Goal: Learn about a topic

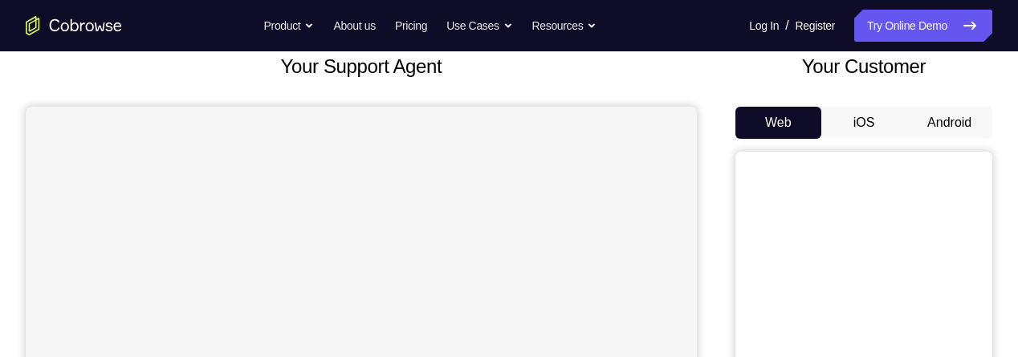
scroll to position [107, 0]
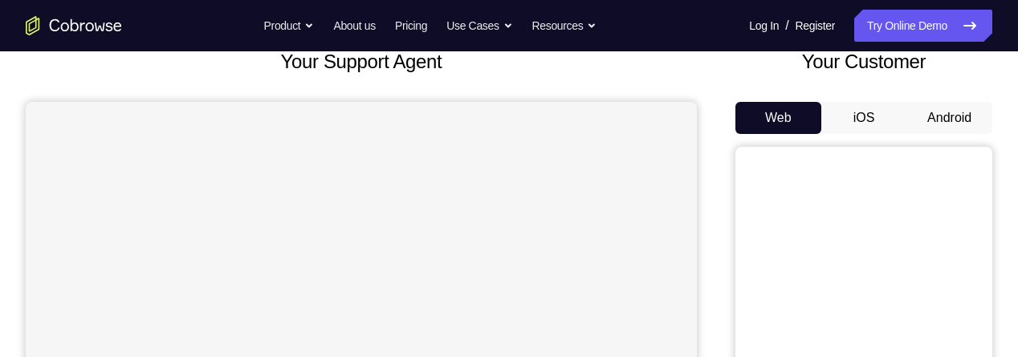
click at [953, 113] on button "Android" at bounding box center [950, 118] width 86 height 32
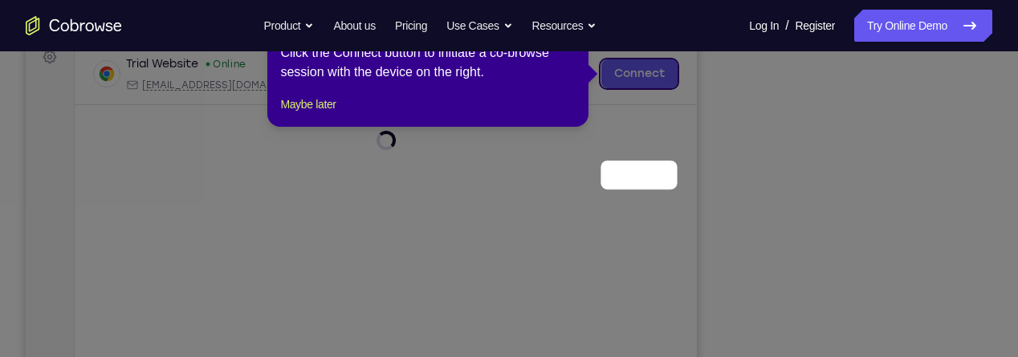
scroll to position [148, 0]
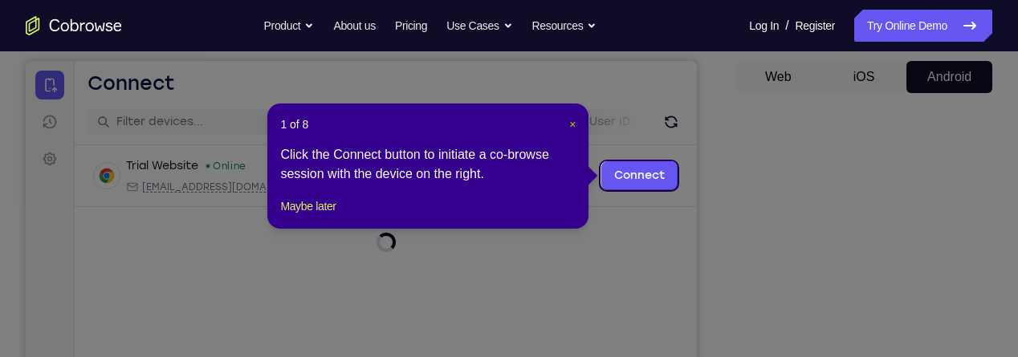
click at [572, 124] on span "×" at bounding box center [572, 124] width 6 height 13
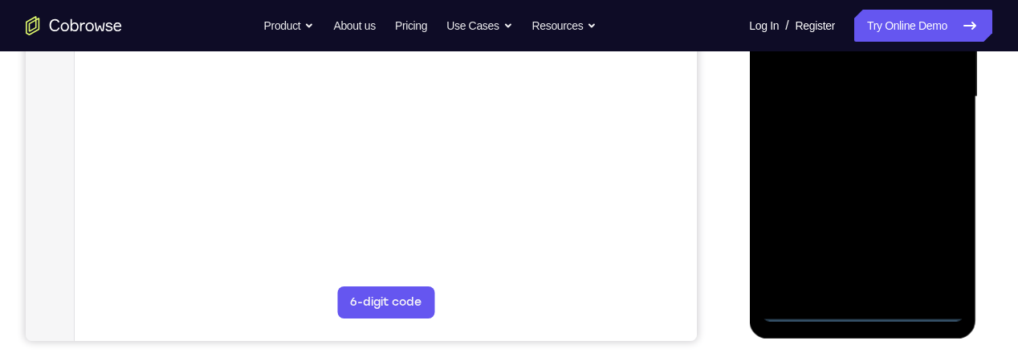
scroll to position [378, 0]
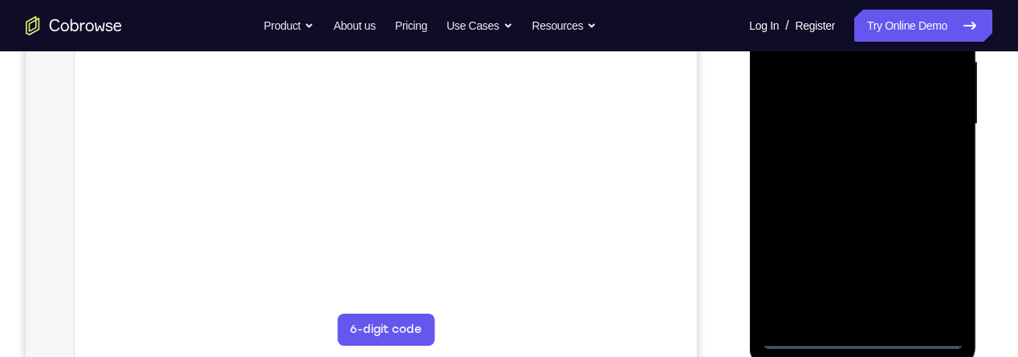
click at [873, 336] on div at bounding box center [862, 125] width 202 height 450
click at [852, 338] on div at bounding box center [862, 125] width 202 height 450
click at [935, 270] on div at bounding box center [862, 125] width 202 height 450
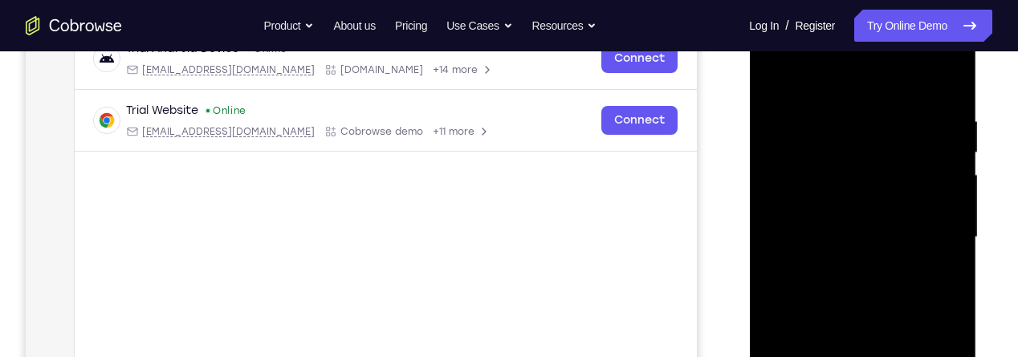
scroll to position [243, 0]
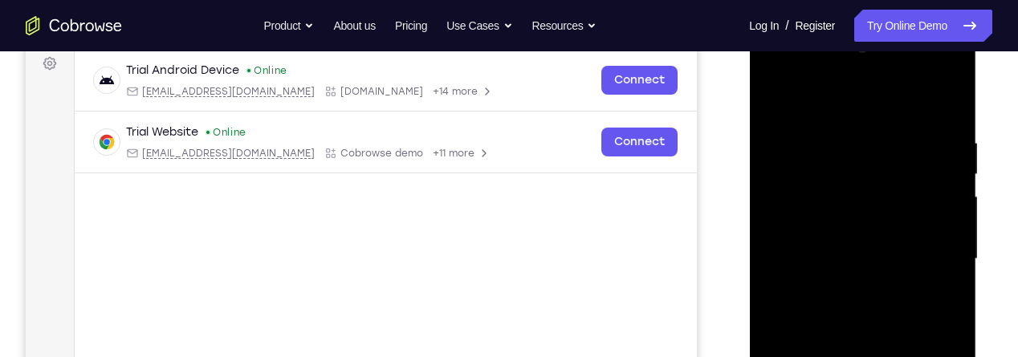
click at [825, 108] on div at bounding box center [862, 260] width 202 height 450
click at [925, 261] on div at bounding box center [862, 260] width 202 height 450
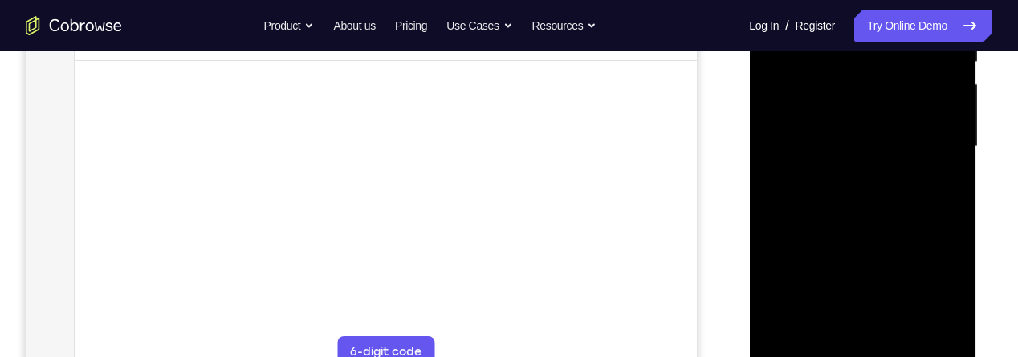
scroll to position [360, 0]
click at [841, 176] on div at bounding box center [862, 143] width 202 height 450
click at [903, 135] on div at bounding box center [862, 143] width 202 height 450
click at [909, 107] on div at bounding box center [862, 143] width 202 height 450
click at [891, 144] on div at bounding box center [862, 143] width 202 height 450
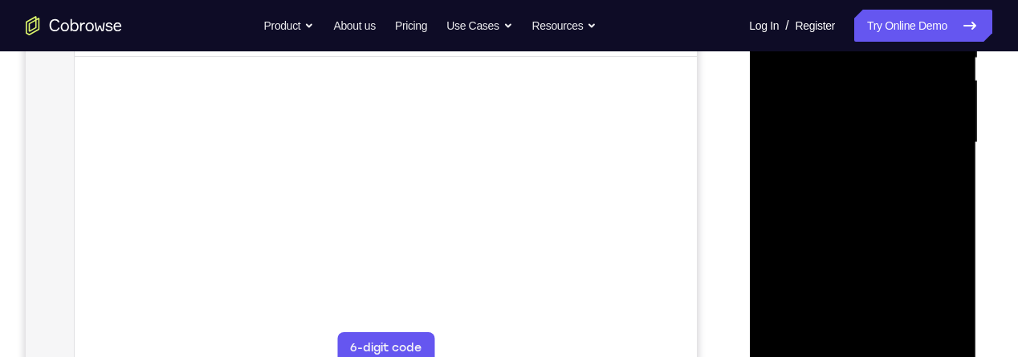
click at [882, 205] on div at bounding box center [862, 143] width 202 height 450
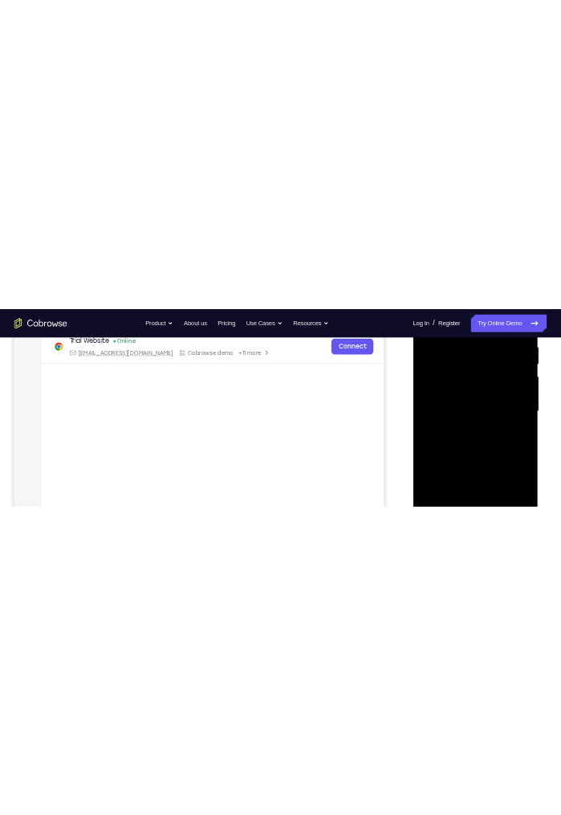
scroll to position [316, 0]
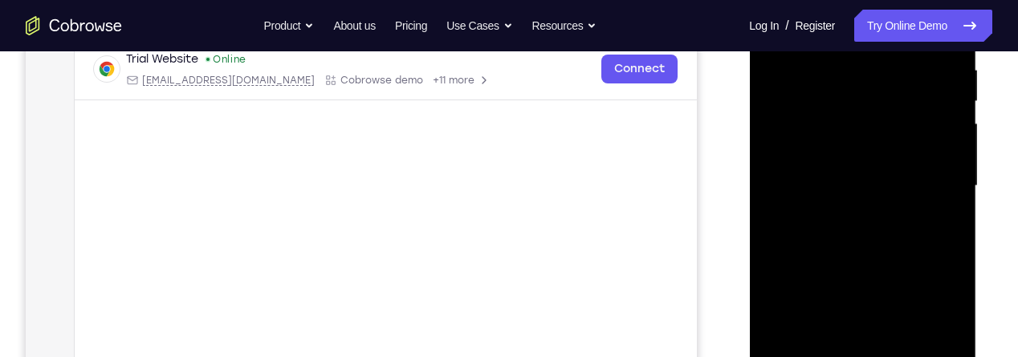
click at [901, 230] on div at bounding box center [862, 186] width 202 height 450
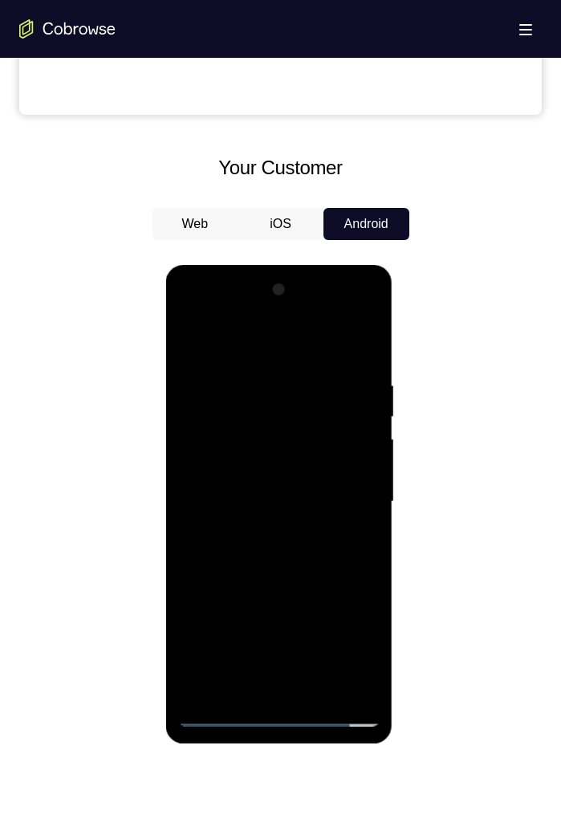
scroll to position [615, 0]
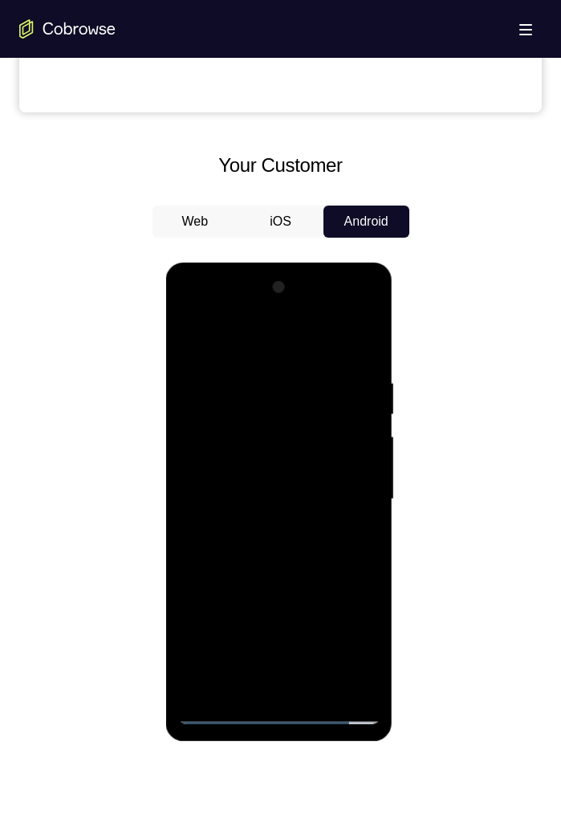
click at [246, 357] on div at bounding box center [279, 500] width 202 height 450
click at [358, 357] on div at bounding box center [279, 500] width 202 height 450
click at [373, 357] on div at bounding box center [279, 500] width 202 height 450
click at [361, 357] on div at bounding box center [279, 500] width 202 height 450
click at [355, 357] on div at bounding box center [279, 500] width 202 height 450
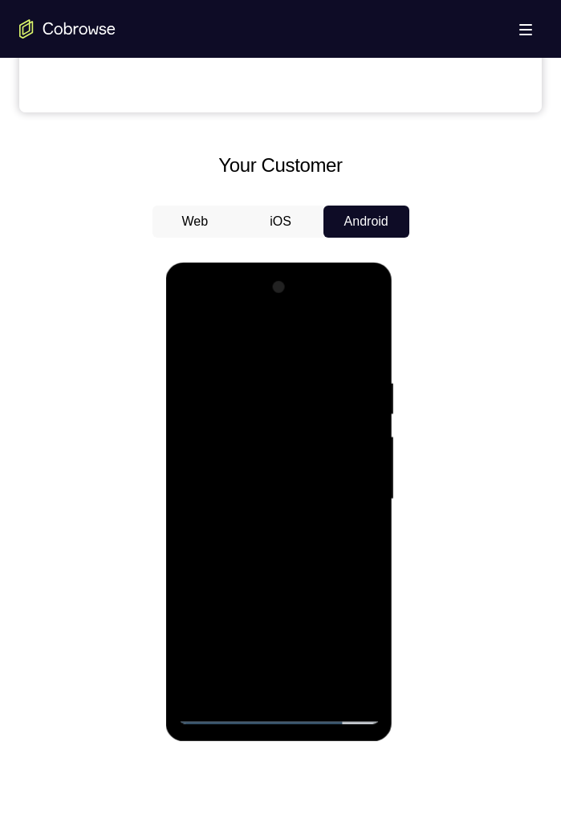
click at [365, 357] on div at bounding box center [279, 500] width 202 height 450
click at [362, 357] on div at bounding box center [279, 500] width 202 height 450
click at [366, 357] on div at bounding box center [279, 500] width 202 height 450
click at [372, 357] on div at bounding box center [279, 500] width 202 height 450
click at [365, 357] on div at bounding box center [279, 500] width 202 height 450
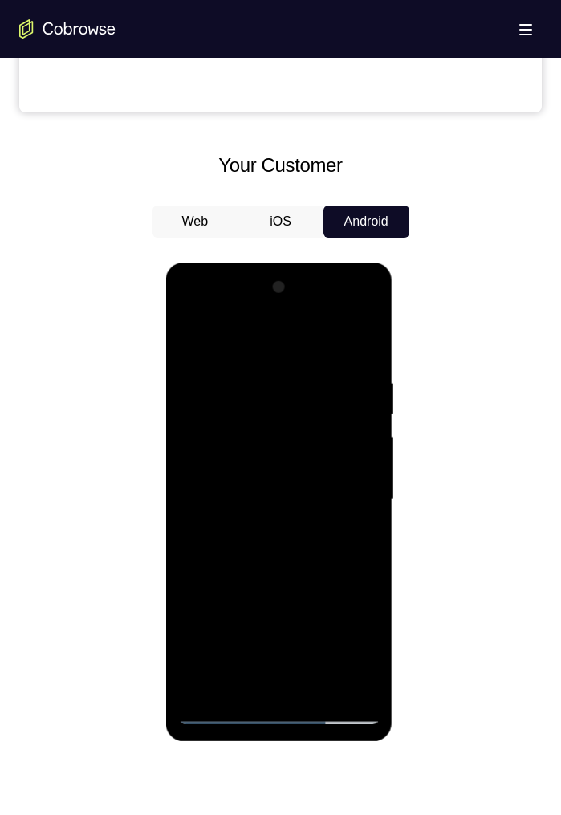
click at [365, 357] on div at bounding box center [279, 500] width 202 height 450
click at [374, 357] on div at bounding box center [279, 500] width 202 height 450
click at [307, 357] on div at bounding box center [279, 500] width 202 height 450
click at [237, 357] on div at bounding box center [279, 500] width 202 height 450
click at [194, 332] on div at bounding box center [279, 500] width 202 height 450
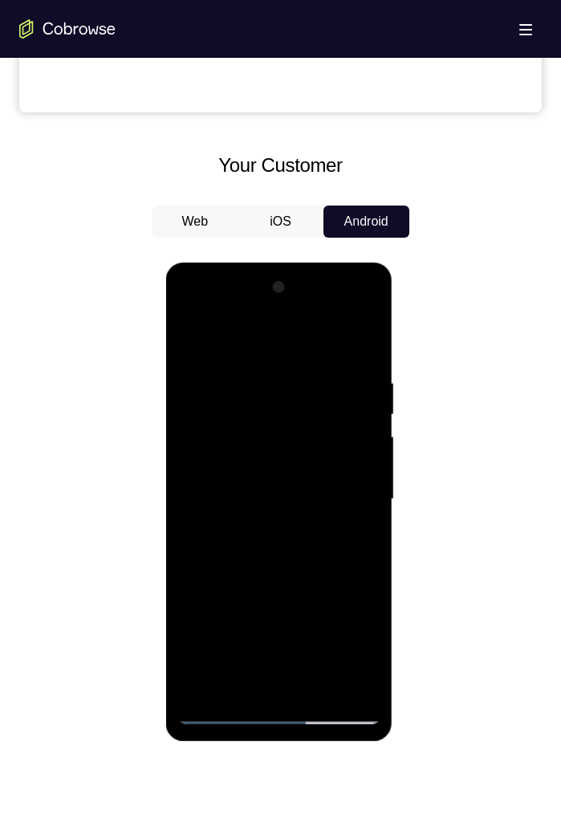
click at [252, 357] on div at bounding box center [279, 500] width 202 height 450
click at [373, 357] on div at bounding box center [279, 500] width 202 height 450
click at [346, 357] on div at bounding box center [279, 500] width 202 height 450
click at [366, 357] on div at bounding box center [279, 500] width 202 height 450
click at [368, 357] on div at bounding box center [279, 500] width 202 height 450
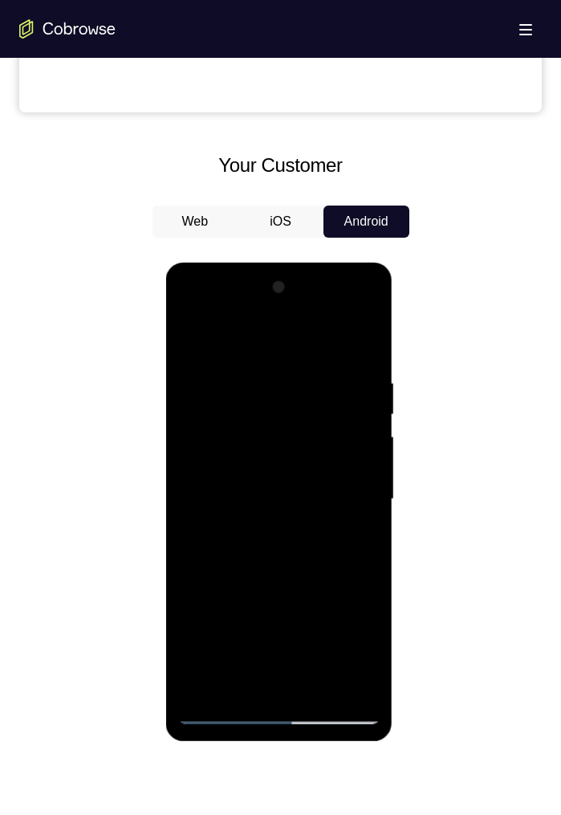
click at [369, 357] on div at bounding box center [279, 500] width 202 height 450
click at [359, 357] on div at bounding box center [279, 500] width 202 height 450
click at [206, 357] on div at bounding box center [279, 500] width 202 height 450
click at [361, 357] on div at bounding box center [279, 500] width 202 height 450
click at [352, 357] on div at bounding box center [279, 500] width 202 height 450
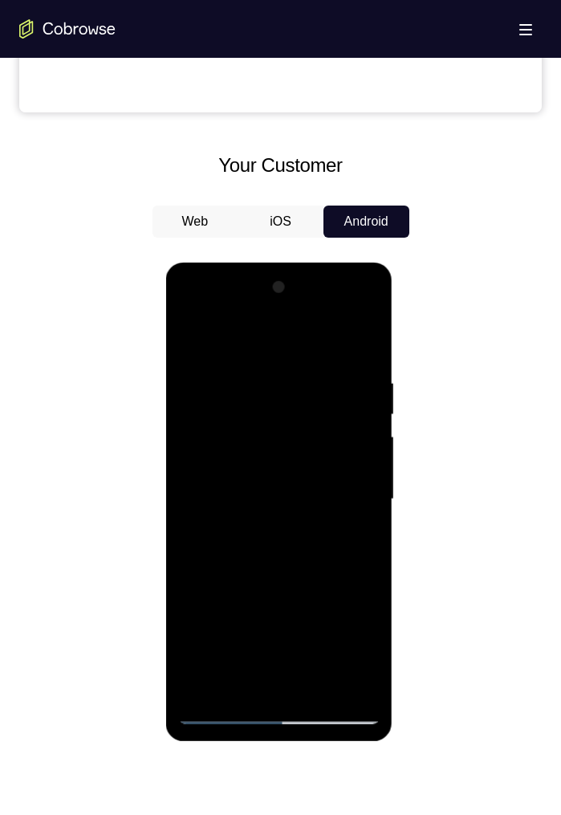
click at [361, 357] on div at bounding box center [279, 500] width 202 height 450
click at [352, 357] on div at bounding box center [279, 500] width 202 height 450
click at [370, 357] on div at bounding box center [279, 500] width 202 height 450
click at [366, 357] on div at bounding box center [279, 500] width 202 height 450
click at [373, 357] on div at bounding box center [279, 500] width 202 height 450
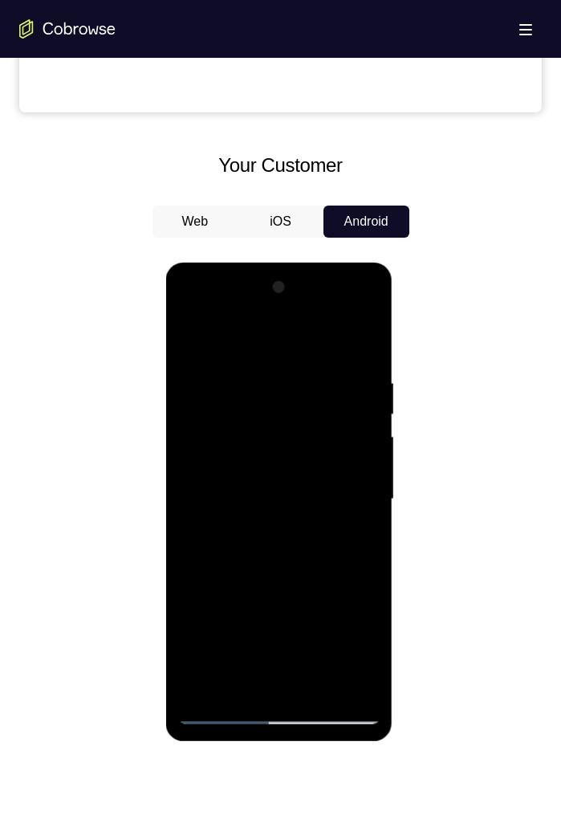
click at [194, 357] on div at bounding box center [279, 500] width 202 height 450
click at [198, 357] on div at bounding box center [279, 500] width 202 height 450
click at [371, 357] on div at bounding box center [279, 500] width 202 height 450
click at [199, 357] on div at bounding box center [279, 500] width 202 height 450
click at [368, 357] on div at bounding box center [279, 500] width 202 height 450
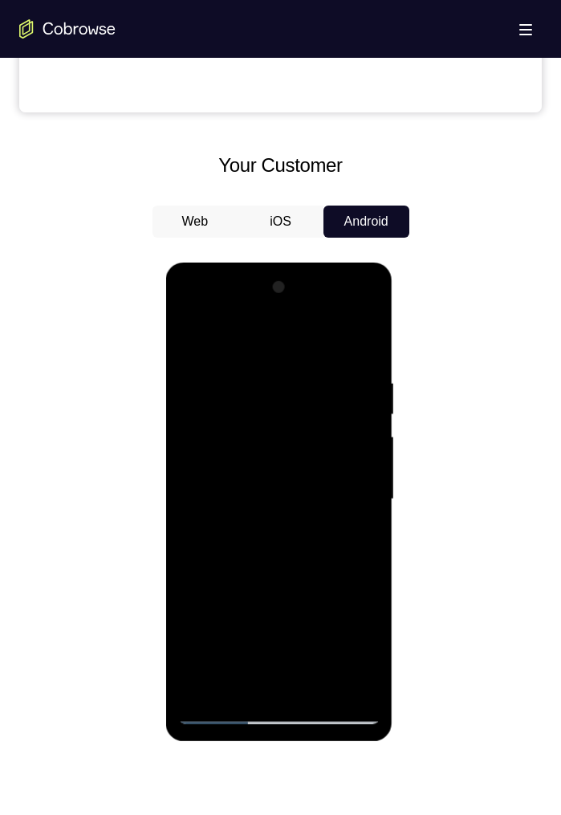
click at [369, 357] on div at bounding box center [279, 500] width 202 height 450
click at [364, 357] on div at bounding box center [279, 500] width 202 height 450
click at [371, 357] on div at bounding box center [279, 500] width 202 height 450
click at [365, 357] on div at bounding box center [279, 500] width 202 height 450
click at [369, 357] on div at bounding box center [279, 500] width 202 height 450
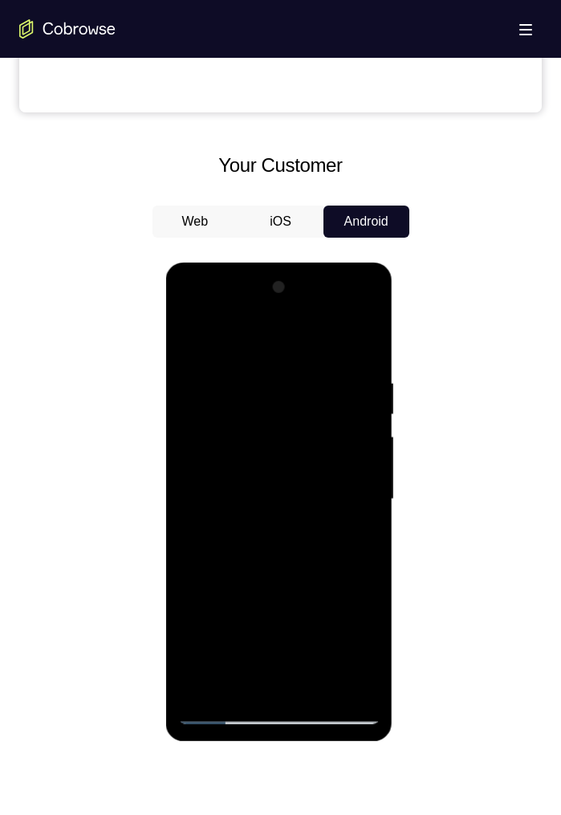
click at [361, 357] on div at bounding box center [279, 500] width 202 height 450
click at [368, 357] on div at bounding box center [279, 500] width 202 height 450
click at [369, 357] on div at bounding box center [279, 500] width 202 height 450
click at [205, 343] on div at bounding box center [279, 500] width 202 height 450
click at [354, 357] on div at bounding box center [279, 500] width 202 height 450
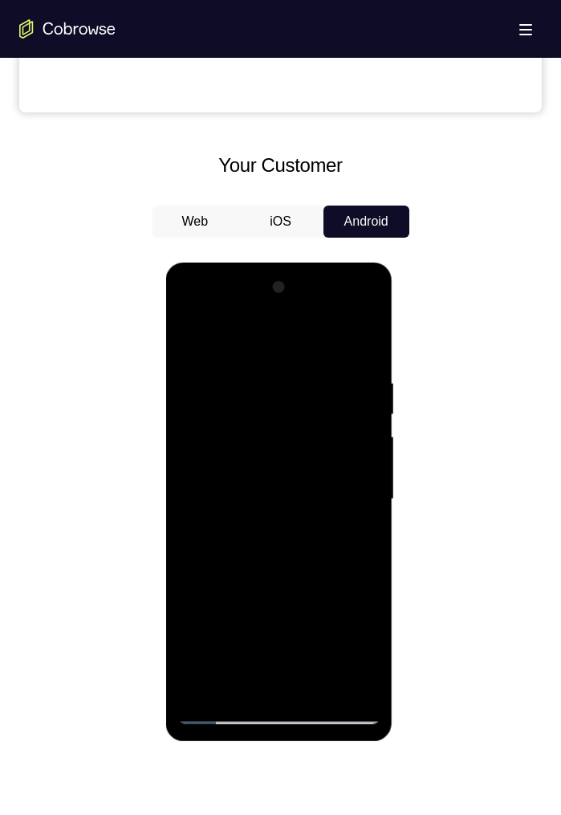
click at [304, 357] on div at bounding box center [279, 500] width 202 height 450
click at [253, 357] on div at bounding box center [279, 500] width 202 height 450
click at [336, 357] on div at bounding box center [279, 500] width 202 height 450
click at [189, 330] on div at bounding box center [279, 500] width 202 height 450
click at [278, 357] on div at bounding box center [279, 500] width 202 height 450
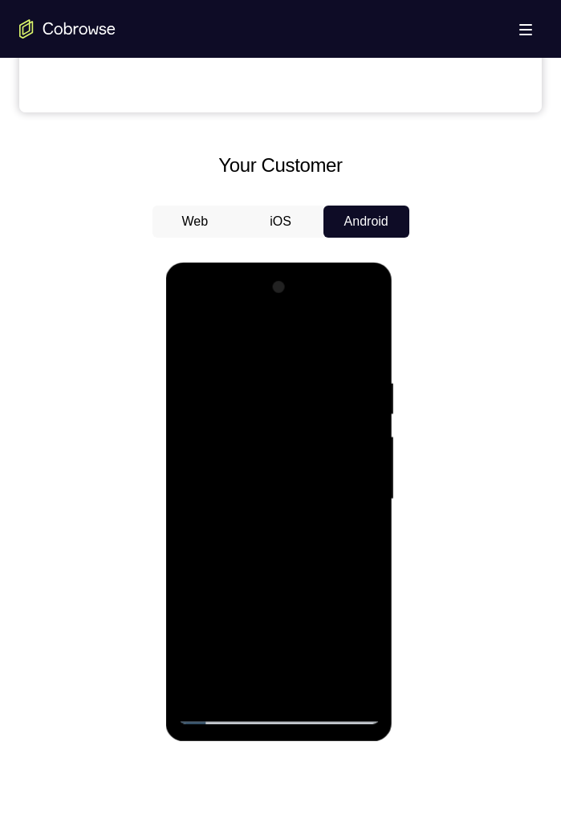
click at [202, 338] on div at bounding box center [279, 500] width 202 height 450
click at [194, 343] on div at bounding box center [279, 500] width 202 height 450
click at [202, 344] on div at bounding box center [279, 500] width 202 height 450
click at [263, 357] on div at bounding box center [279, 500] width 202 height 450
click at [287, 357] on div at bounding box center [279, 500] width 202 height 450
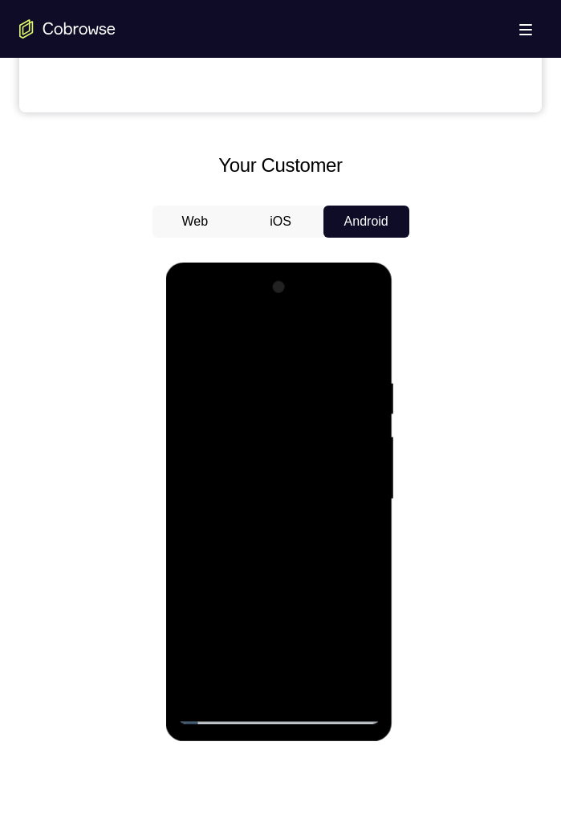
click at [188, 332] on div at bounding box center [279, 500] width 202 height 450
click at [365, 357] on div at bounding box center [279, 500] width 202 height 450
click at [364, 357] on div at bounding box center [279, 500] width 202 height 450
click at [365, 357] on div at bounding box center [279, 500] width 202 height 450
click at [367, 357] on div at bounding box center [279, 500] width 202 height 450
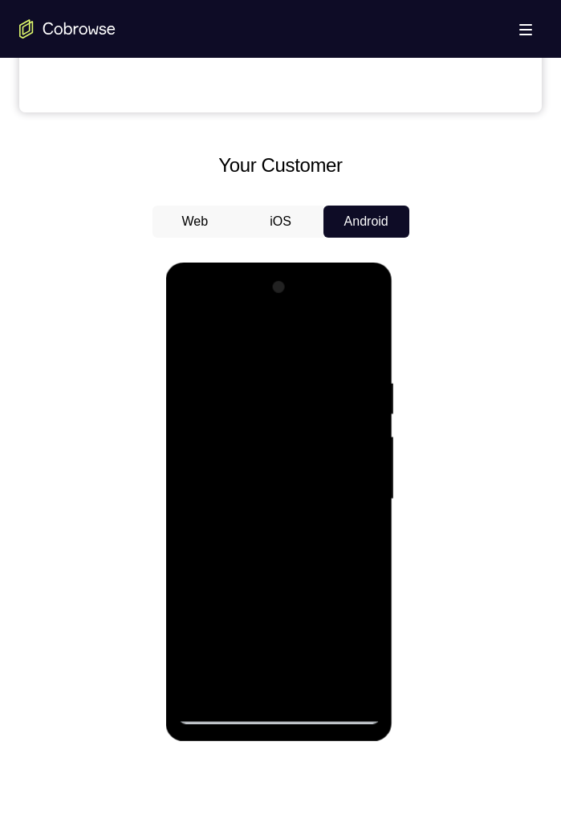
click at [361, 357] on div at bounding box center [279, 500] width 202 height 450
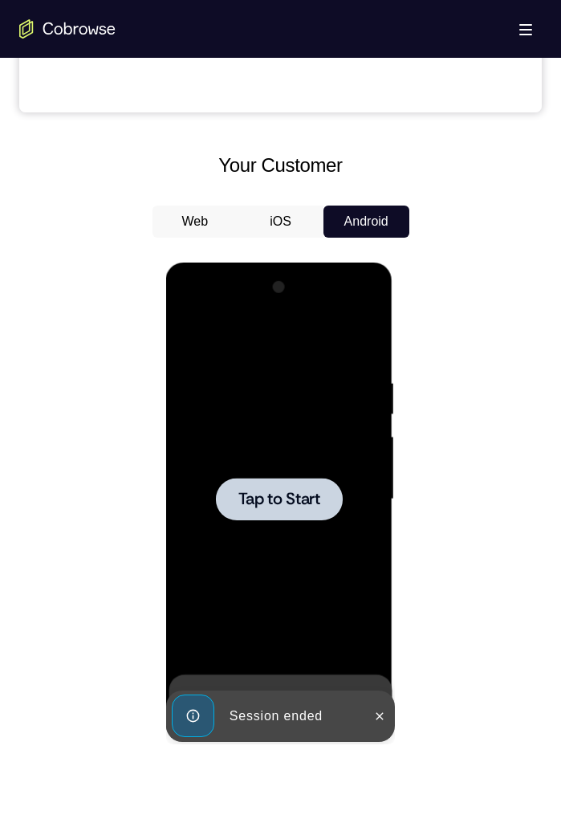
click at [323, 357] on div at bounding box center [279, 499] width 127 height 43
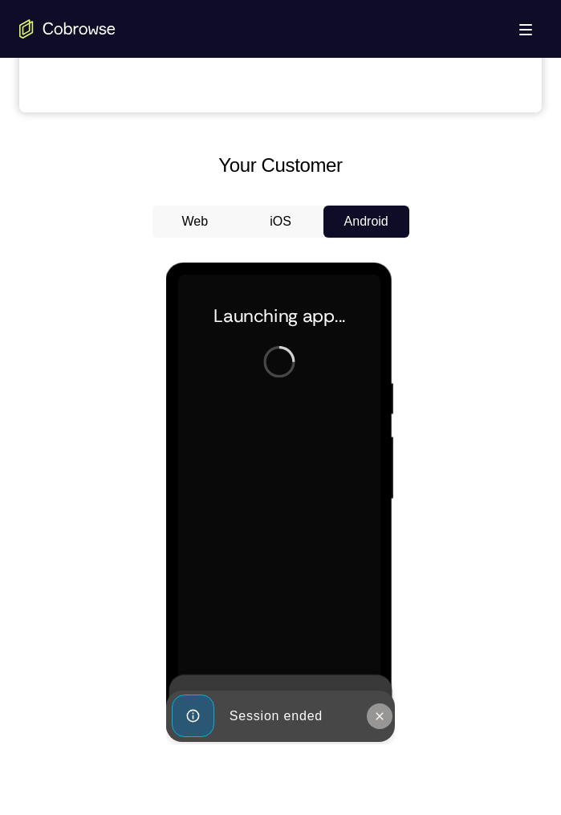
click at [389, 357] on button at bounding box center [380, 716] width 26 height 26
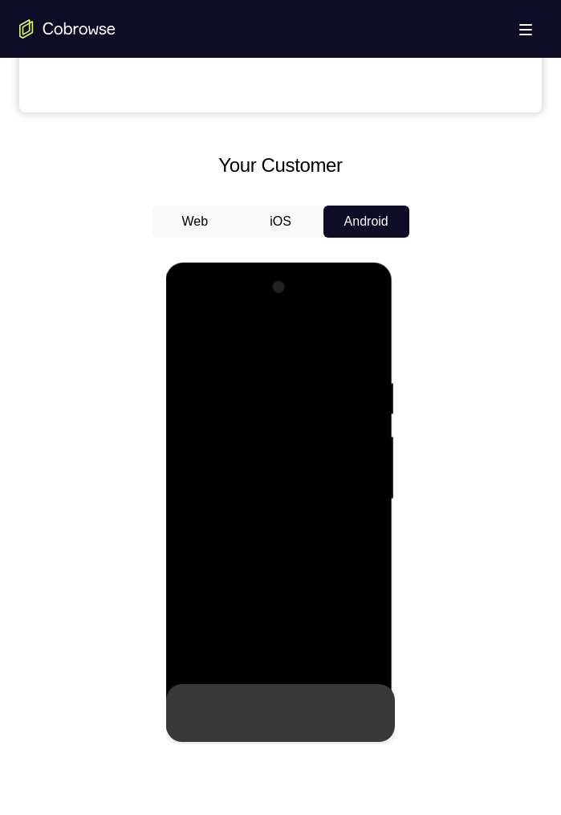
click at [378, 357] on icon at bounding box center [379, 713] width 13 height 13
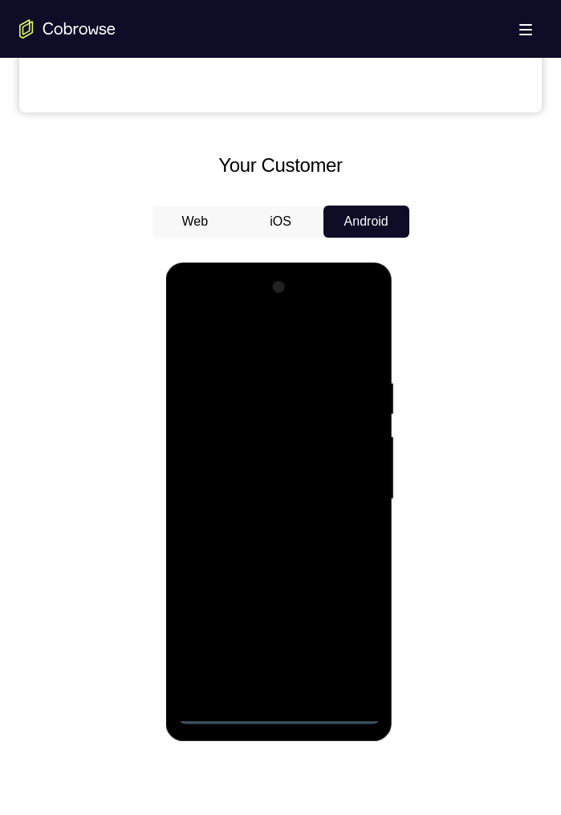
click at [275, 357] on div at bounding box center [279, 500] width 202 height 450
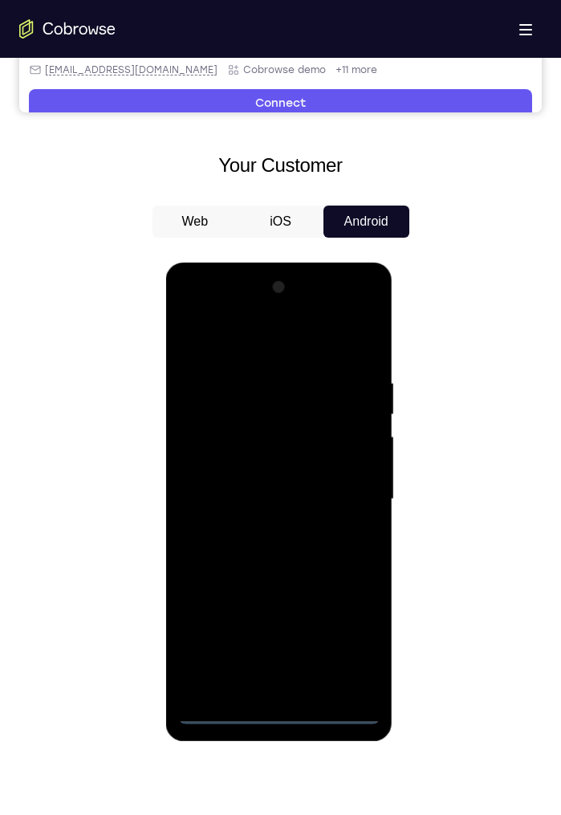
click at [349, 357] on div at bounding box center [279, 500] width 202 height 450
click at [220, 336] on div at bounding box center [279, 500] width 202 height 450
click at [346, 357] on div at bounding box center [279, 500] width 202 height 450
click at [252, 357] on div at bounding box center [279, 500] width 202 height 450
click at [231, 357] on div at bounding box center [279, 500] width 202 height 450
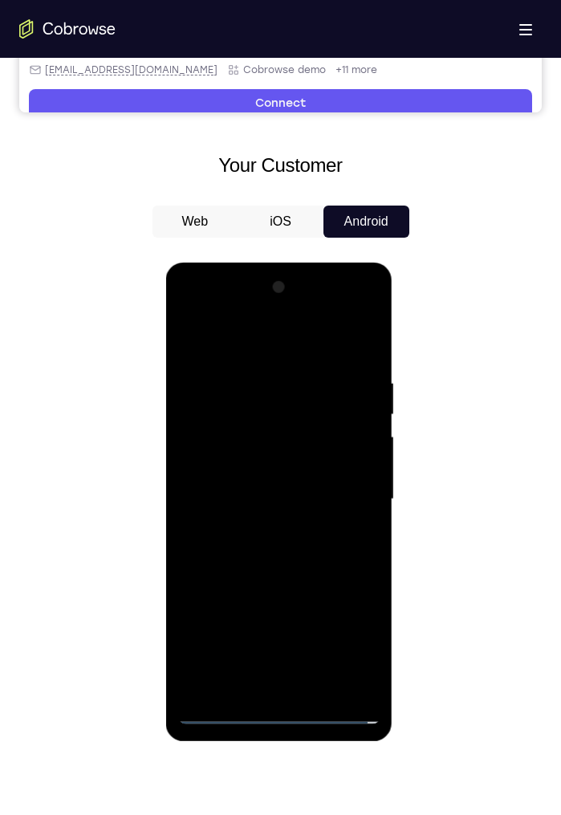
click at [259, 357] on div at bounding box center [279, 500] width 202 height 450
click at [322, 357] on div at bounding box center [279, 500] width 202 height 450
click at [214, 357] on div at bounding box center [279, 500] width 202 height 450
click at [263, 357] on div at bounding box center [279, 500] width 202 height 450
click at [348, 357] on div at bounding box center [279, 500] width 202 height 450
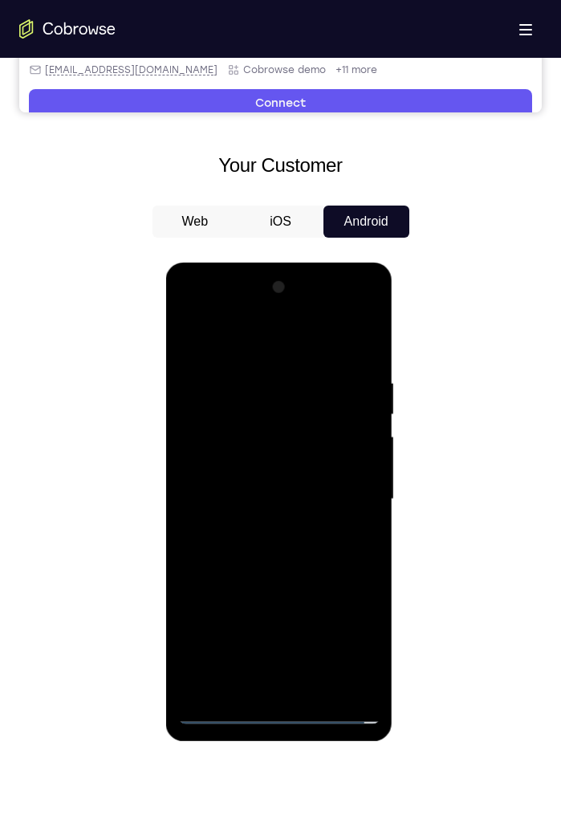
click at [336, 357] on div at bounding box center [279, 500] width 202 height 450
click at [321, 357] on div at bounding box center [279, 500] width 202 height 450
click at [185, 357] on div at bounding box center [279, 500] width 202 height 450
click at [210, 357] on div at bounding box center [279, 500] width 202 height 450
click at [275, 357] on div at bounding box center [279, 500] width 202 height 450
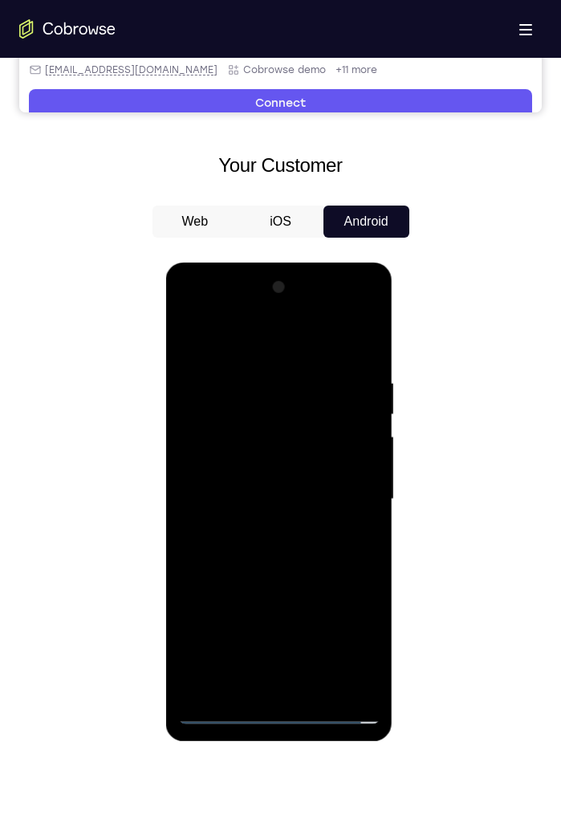
click at [373, 357] on div at bounding box center [279, 500] width 202 height 450
click at [211, 357] on div at bounding box center [279, 500] width 202 height 450
click at [217, 357] on div at bounding box center [279, 500] width 202 height 450
click at [362, 357] on div at bounding box center [279, 500] width 202 height 450
click at [363, 357] on div at bounding box center [279, 500] width 202 height 450
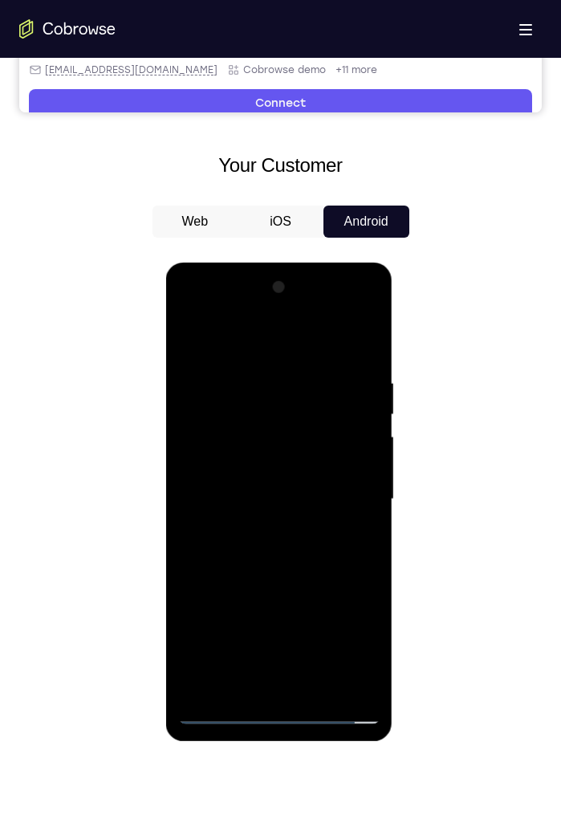
click at [194, 357] on div at bounding box center [279, 500] width 202 height 450
click at [338, 357] on div at bounding box center [279, 500] width 202 height 450
click at [313, 357] on div at bounding box center [279, 500] width 202 height 450
click at [210, 357] on div at bounding box center [279, 500] width 202 height 450
click at [222, 357] on div at bounding box center [279, 500] width 202 height 450
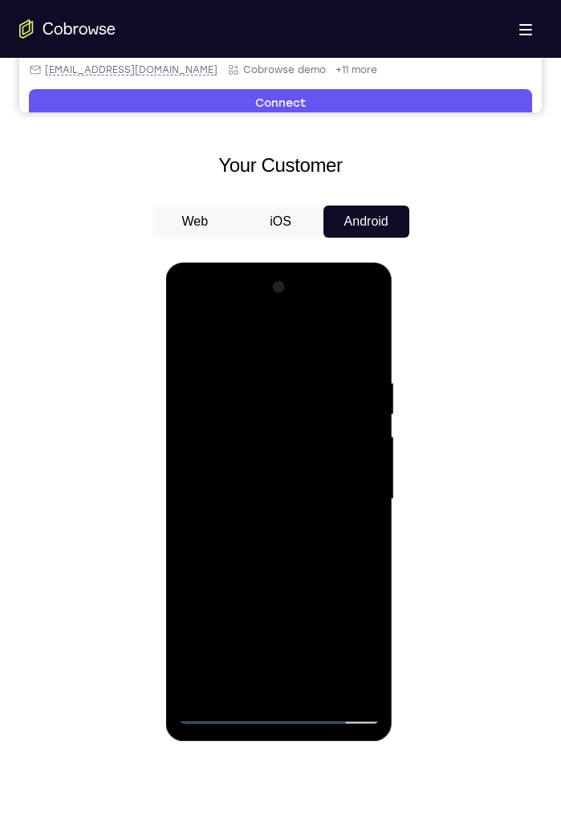
click at [222, 357] on div at bounding box center [279, 500] width 202 height 450
click at [259, 357] on div at bounding box center [279, 500] width 202 height 450
click at [258, 357] on div at bounding box center [279, 500] width 202 height 450
click at [233, 357] on div at bounding box center [279, 500] width 202 height 450
click at [369, 357] on div at bounding box center [279, 500] width 202 height 450
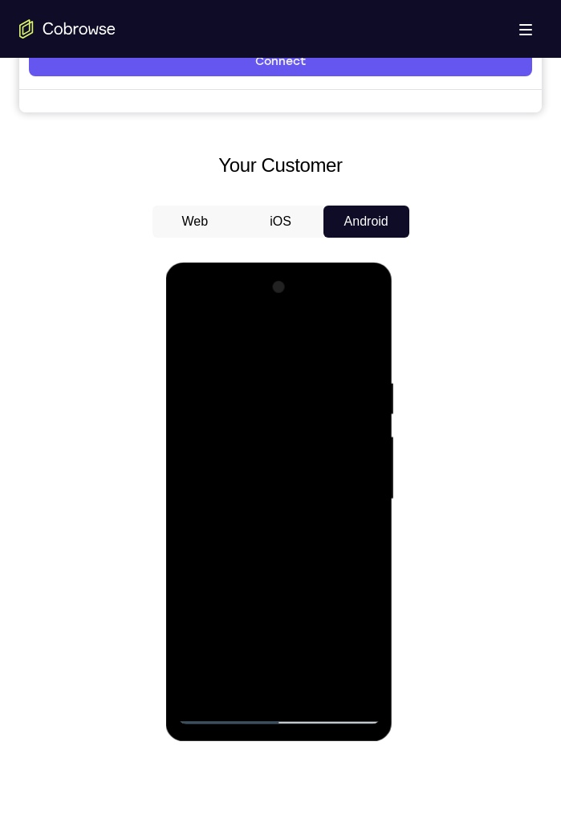
click at [369, 357] on div at bounding box center [279, 500] width 202 height 450
click at [361, 357] on div at bounding box center [279, 500] width 202 height 450
click at [365, 357] on div at bounding box center [279, 500] width 202 height 450
click at [370, 357] on div at bounding box center [279, 500] width 202 height 450
click at [361, 357] on div at bounding box center [279, 500] width 202 height 450
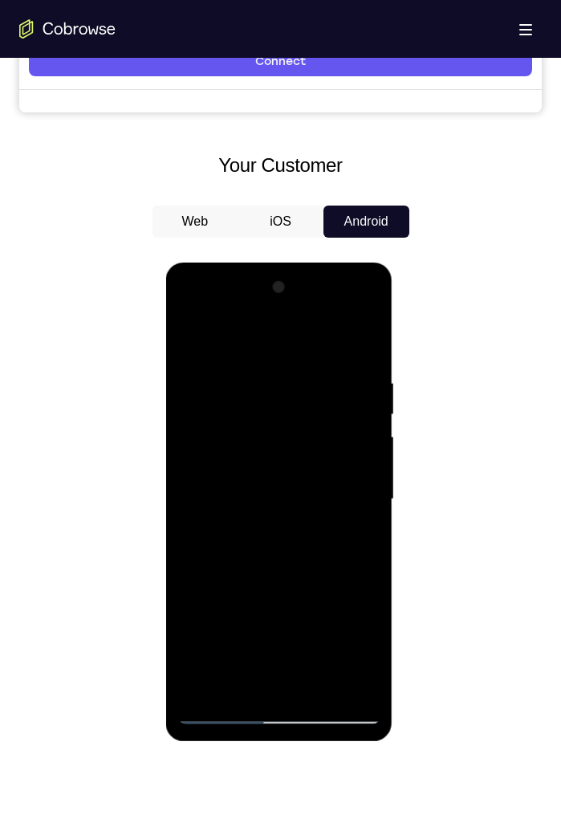
click at [371, 357] on div at bounding box center [279, 500] width 202 height 450
click at [361, 357] on div at bounding box center [279, 500] width 202 height 450
click at [370, 357] on div at bounding box center [279, 500] width 202 height 450
click at [366, 357] on div at bounding box center [279, 500] width 202 height 450
click at [365, 357] on div at bounding box center [279, 500] width 202 height 450
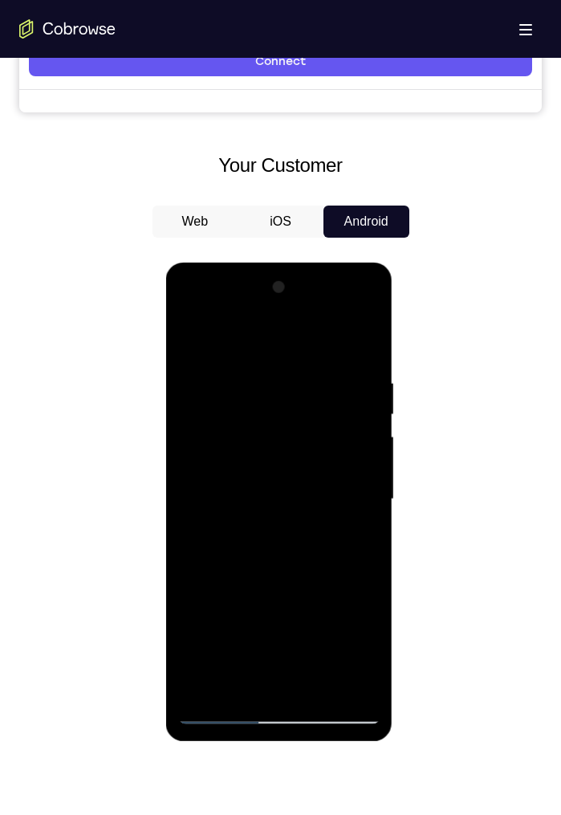
click at [366, 357] on div at bounding box center [279, 500] width 202 height 450
click at [369, 357] on div at bounding box center [279, 500] width 202 height 450
click at [374, 357] on div at bounding box center [279, 500] width 202 height 450
click at [373, 357] on div at bounding box center [279, 500] width 202 height 450
click at [372, 357] on div at bounding box center [279, 500] width 202 height 450
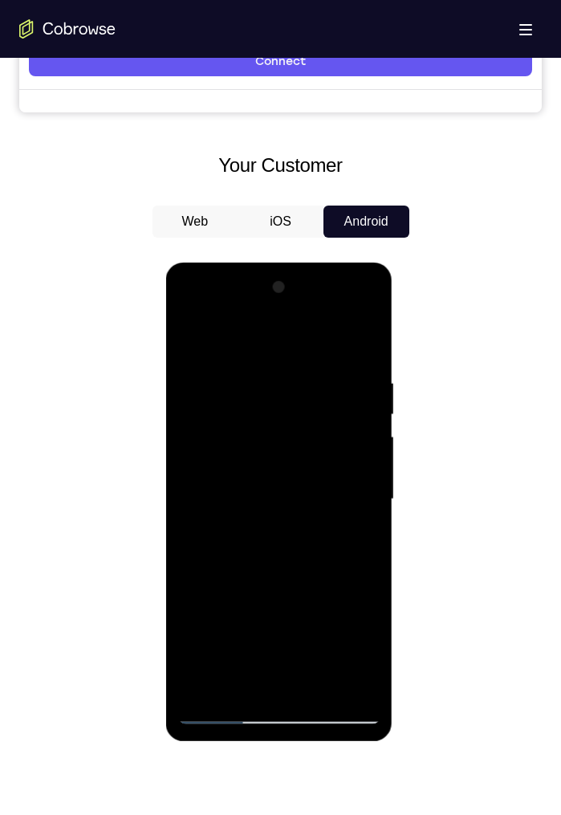
click at [365, 357] on div at bounding box center [279, 500] width 202 height 450
click at [364, 357] on div at bounding box center [279, 500] width 202 height 450
click at [361, 357] on div at bounding box center [279, 500] width 202 height 450
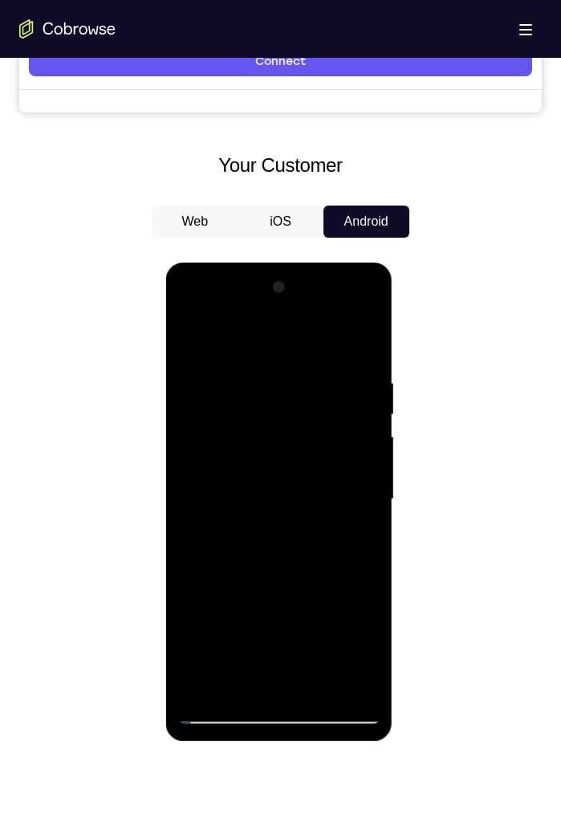
click at [361, 357] on div at bounding box center [279, 500] width 202 height 450
click at [365, 357] on div at bounding box center [279, 500] width 202 height 450
click at [355, 357] on div at bounding box center [279, 500] width 202 height 450
click at [365, 357] on div at bounding box center [279, 500] width 202 height 450
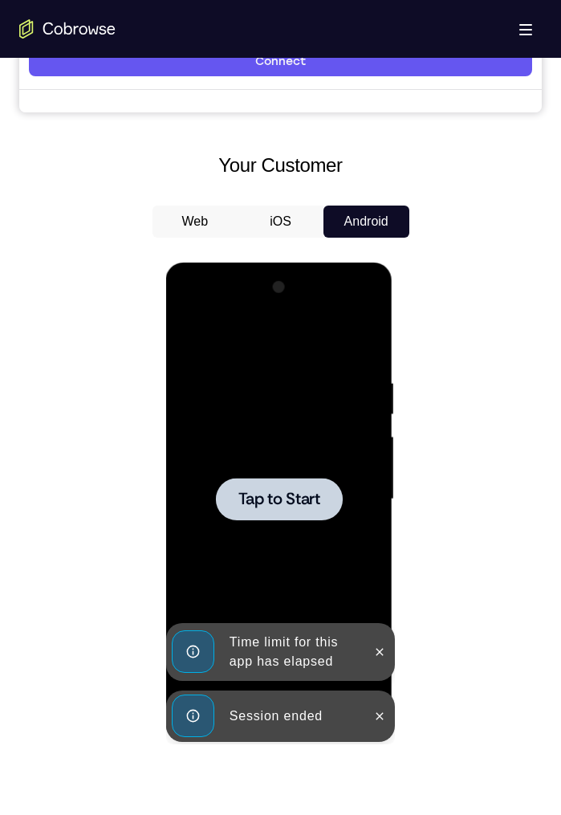
scroll to position [691, 0]
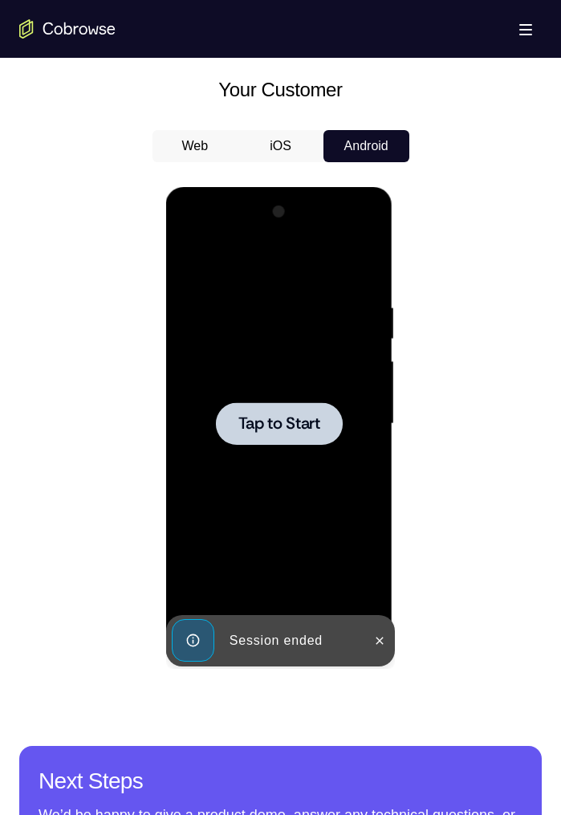
click at [263, 357] on span "Tap to Start" at bounding box center [279, 424] width 82 height 16
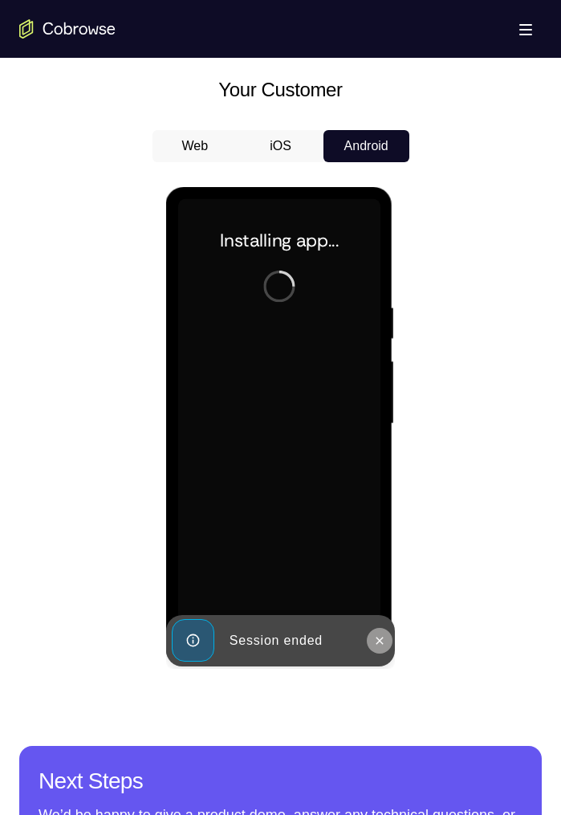
click at [383, 357] on icon at bounding box center [379, 640] width 13 height 13
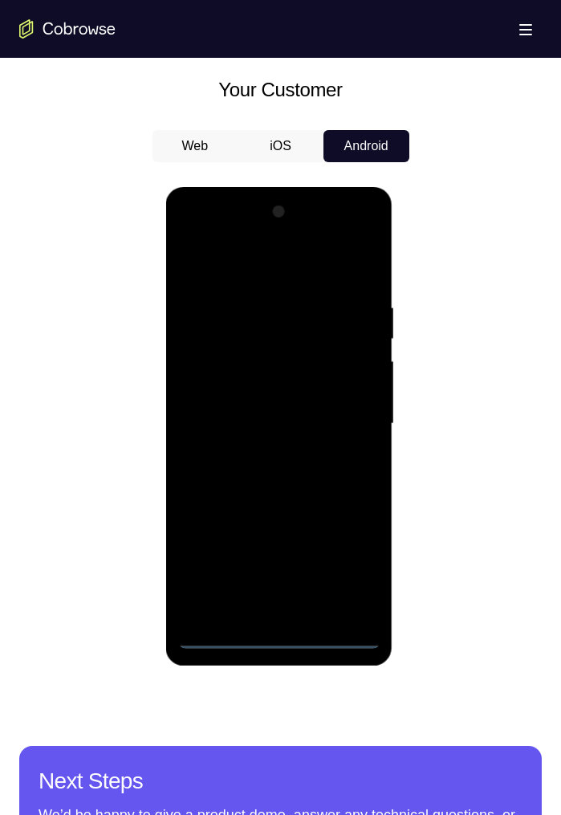
click at [271, 357] on div at bounding box center [279, 424] width 202 height 450
click at [353, 357] on div at bounding box center [279, 424] width 202 height 450
click at [305, 259] on div at bounding box center [279, 424] width 202 height 450
click at [340, 357] on div at bounding box center [279, 424] width 202 height 450
click at [262, 357] on div at bounding box center [279, 424] width 202 height 450
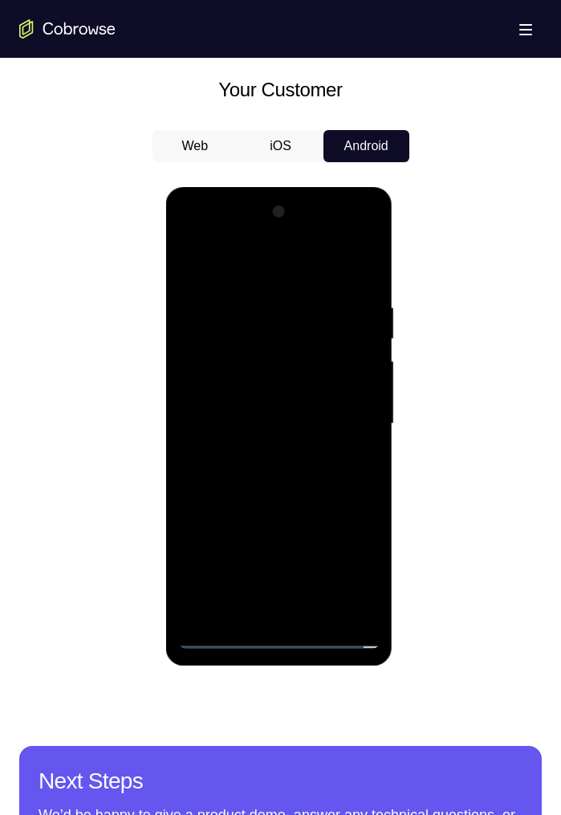
click at [314, 357] on div at bounding box center [279, 424] width 202 height 450
click at [287, 357] on div at bounding box center [279, 424] width 202 height 450
click at [338, 357] on div at bounding box center [279, 424] width 202 height 450
click at [337, 357] on div at bounding box center [279, 424] width 202 height 450
click at [324, 357] on div at bounding box center [279, 424] width 202 height 450
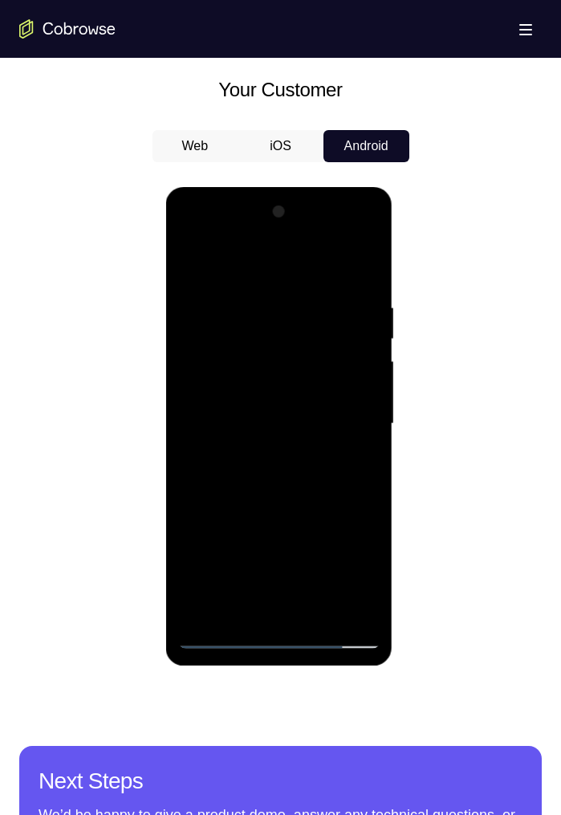
click at [291, 357] on div at bounding box center [279, 424] width 202 height 450
click at [364, 357] on div at bounding box center [279, 424] width 202 height 450
click at [360, 357] on div at bounding box center [279, 424] width 202 height 450
click at [363, 357] on div at bounding box center [279, 424] width 202 height 450
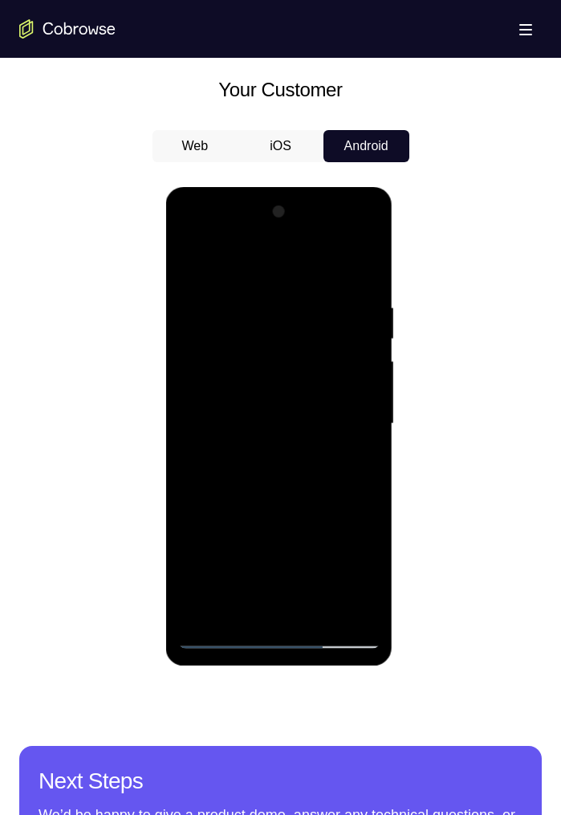
click at [365, 357] on div at bounding box center [279, 424] width 202 height 450
click at [356, 357] on div at bounding box center [279, 424] width 202 height 450
click at [364, 357] on div at bounding box center [279, 424] width 202 height 450
click at [359, 357] on div at bounding box center [279, 424] width 202 height 450
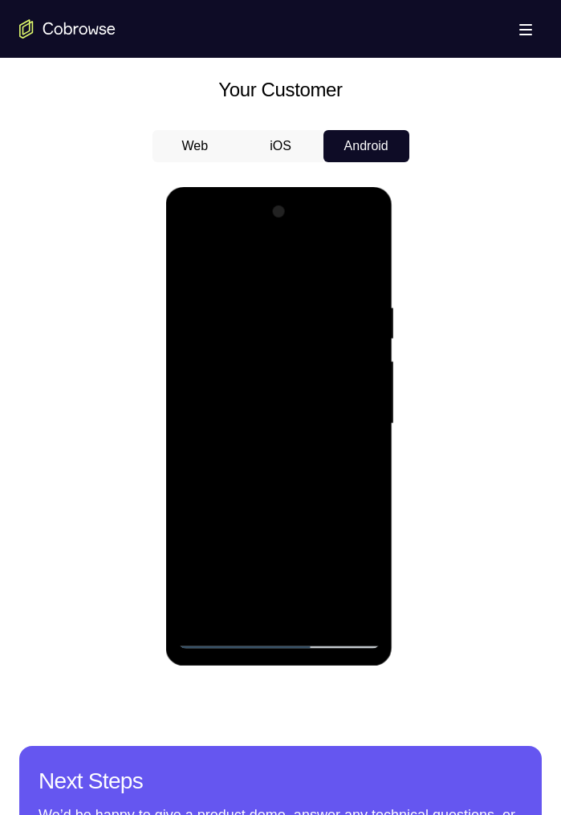
click at [317, 357] on div at bounding box center [279, 424] width 202 height 450
click at [314, 357] on div at bounding box center [279, 424] width 202 height 450
click at [358, 357] on div at bounding box center [279, 424] width 202 height 450
click at [360, 357] on div at bounding box center [279, 424] width 202 height 450
click at [365, 357] on div at bounding box center [279, 424] width 202 height 450
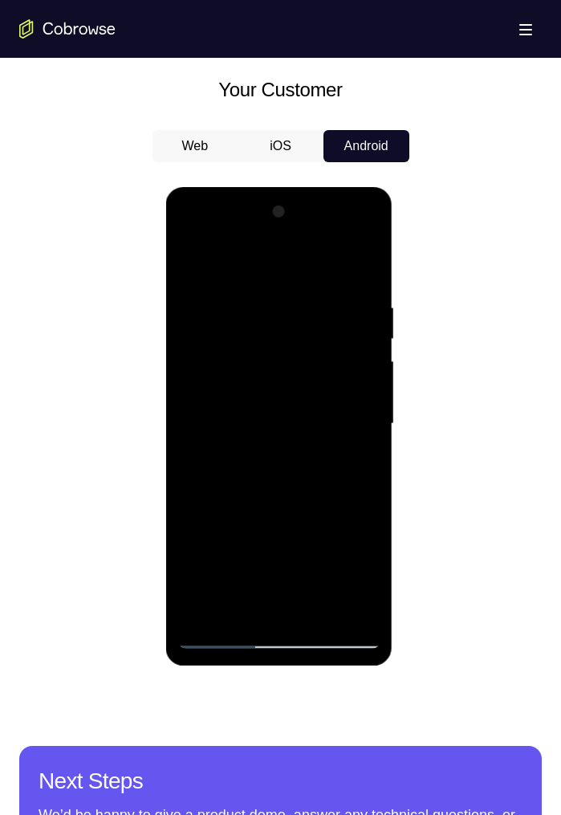
click at [367, 357] on div at bounding box center [279, 424] width 202 height 450
click at [366, 357] on div at bounding box center [279, 424] width 202 height 450
click at [332, 357] on div at bounding box center [279, 424] width 202 height 450
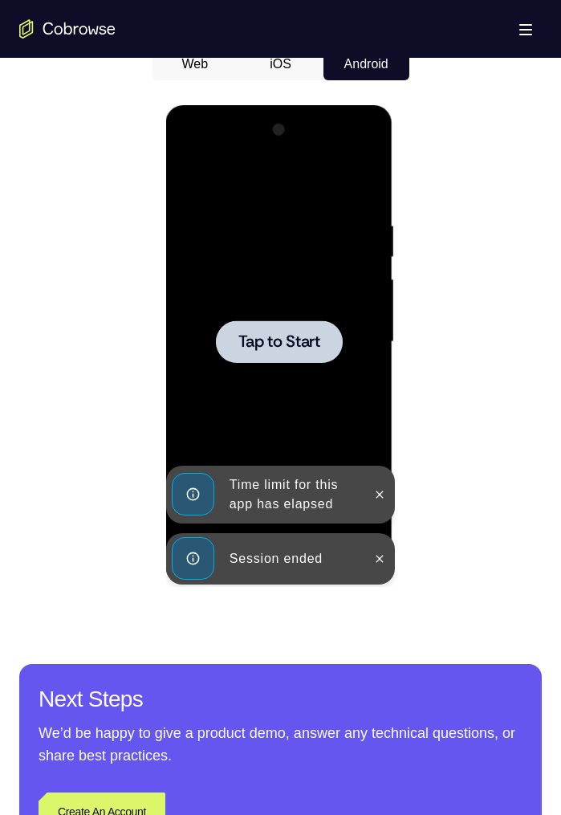
scroll to position [791, 0]
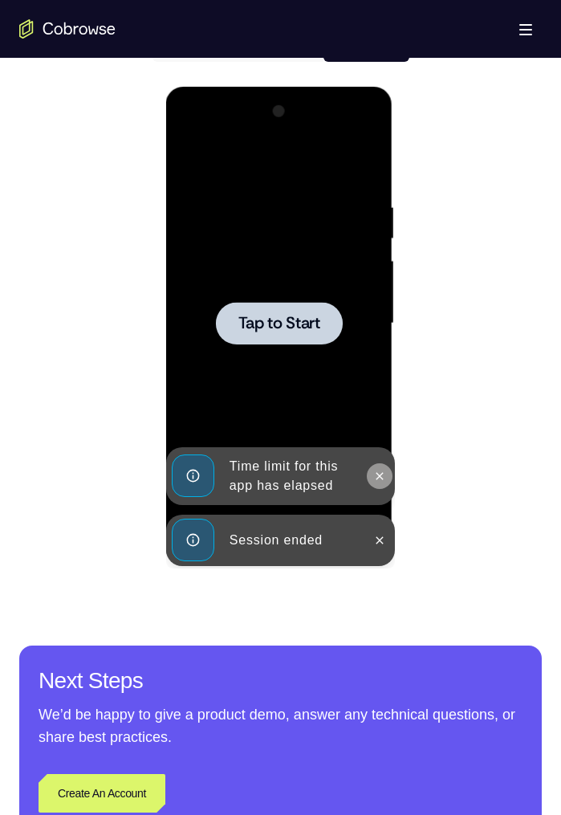
click at [369, 357] on button at bounding box center [380, 476] width 26 height 26
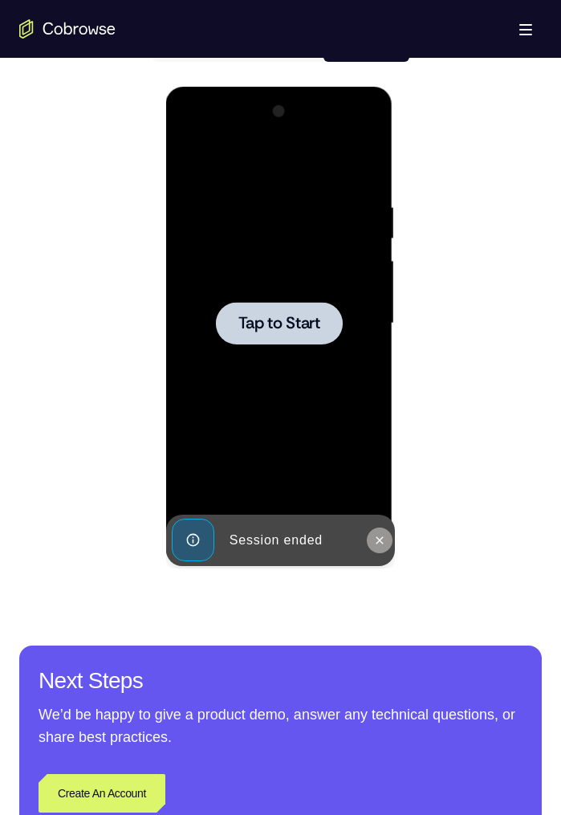
click at [371, 357] on button at bounding box center [380, 541] width 26 height 26
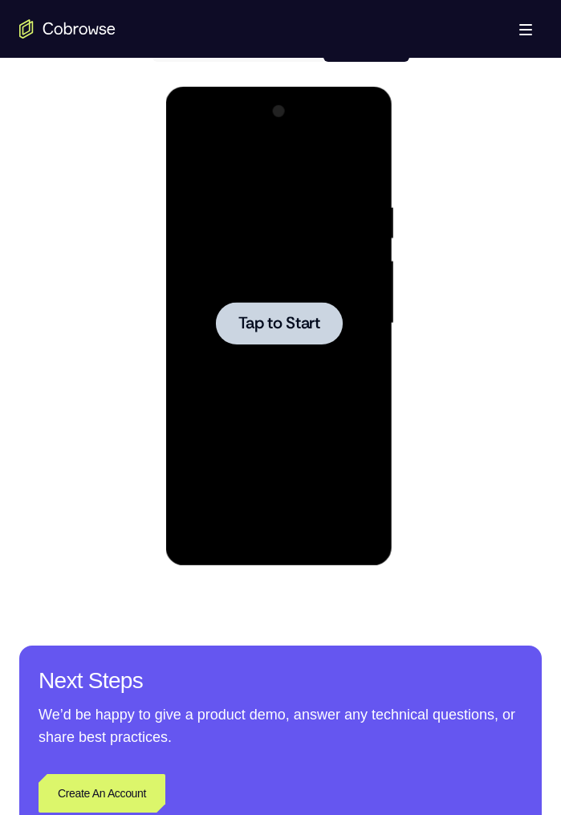
click at [315, 317] on span "Tap to Start" at bounding box center [279, 324] width 82 height 16
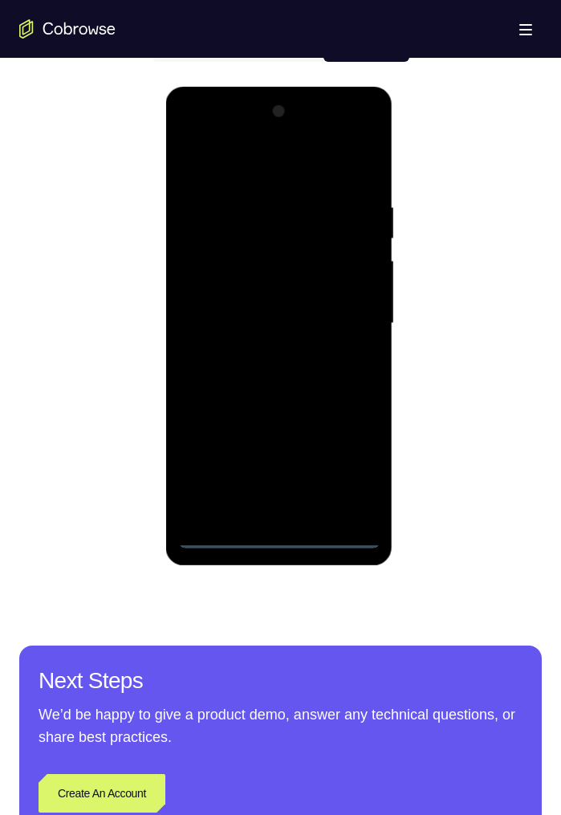
click at [323, 357] on div at bounding box center [279, 326] width 227 height 479
click at [283, 357] on div at bounding box center [279, 324] width 202 height 450
click at [350, 357] on div at bounding box center [279, 324] width 202 height 450
click at [259, 170] on div at bounding box center [279, 324] width 202 height 450
click at [360, 308] on div at bounding box center [279, 324] width 202 height 450
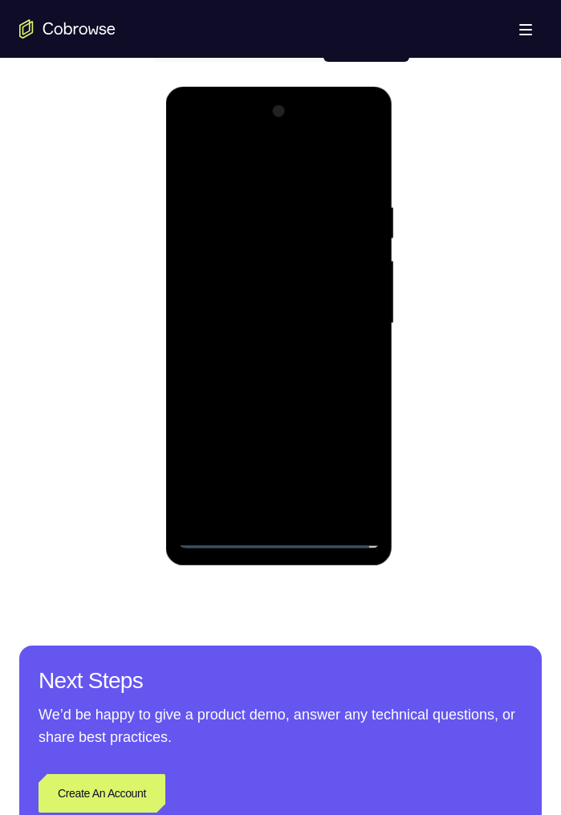
click at [263, 356] on div at bounding box center [279, 324] width 202 height 450
click at [247, 305] on div at bounding box center [279, 324] width 202 height 450
click at [333, 283] on div at bounding box center [279, 324] width 202 height 450
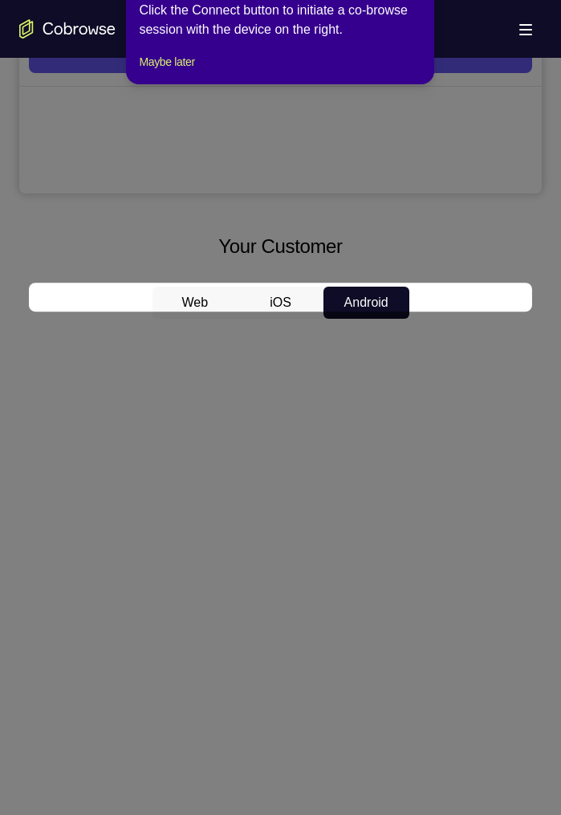
scroll to position [58, 0]
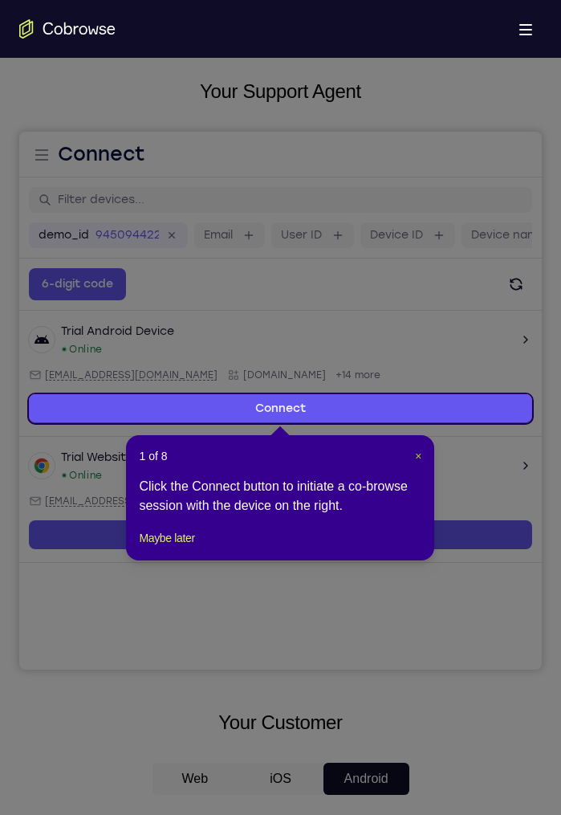
click at [416, 462] on span "×" at bounding box center [418, 456] width 6 height 13
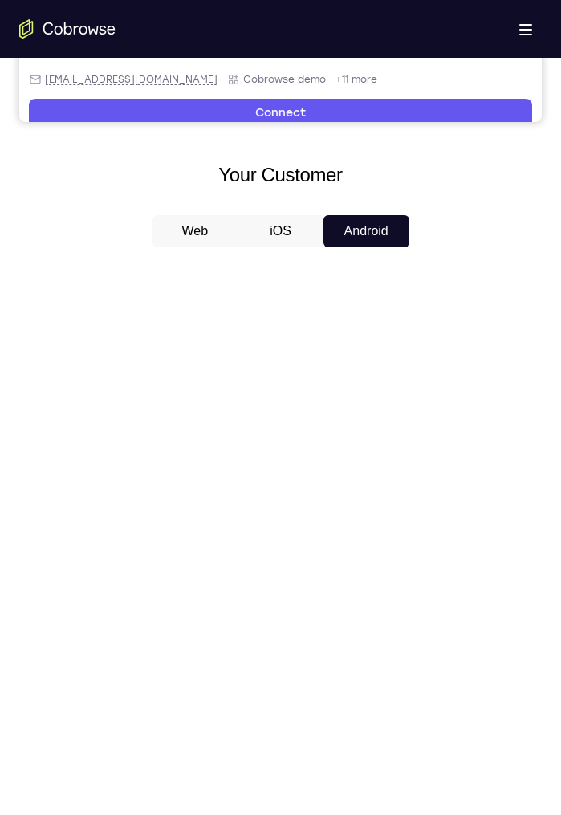
scroll to position [0, 0]
